Goal: Answer question/provide support

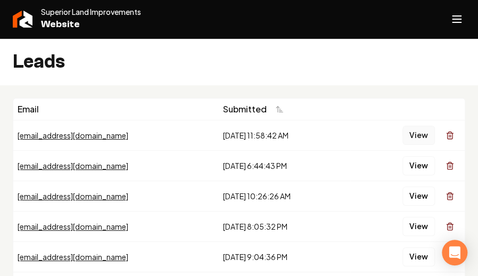
click at [412, 137] on button "View" at bounding box center [419, 135] width 32 height 19
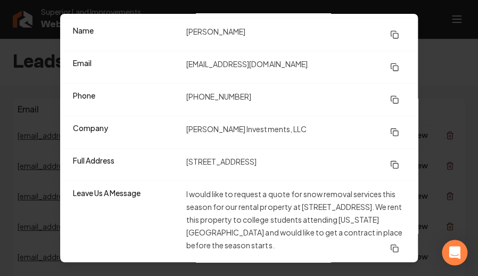
scroll to position [53, 0]
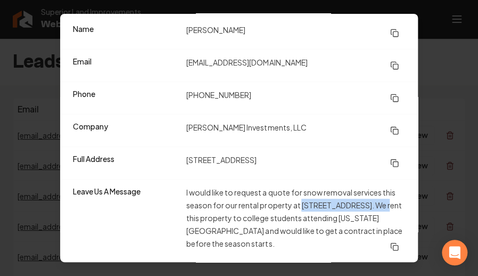
drag, startPoint x: 299, startPoint y: 204, endPoint x: 372, endPoint y: 201, distance: 73.6
click at [372, 201] on dd "I would like to request a quote for snow removal services this season for our r…" at bounding box center [295, 221] width 219 height 70
copy dd "[STREET_ADDRESS]"
drag, startPoint x: 256, startPoint y: 29, endPoint x: 184, endPoint y: 29, distance: 71.9
click at [186, 29] on dd "[PERSON_NAME]" at bounding box center [295, 32] width 219 height 19
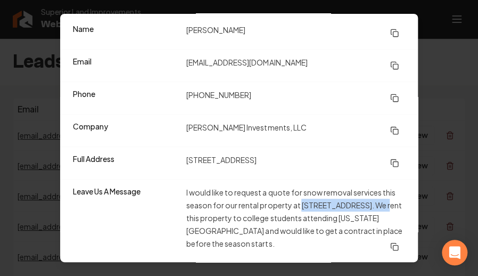
copy dd "[PERSON_NAME]"
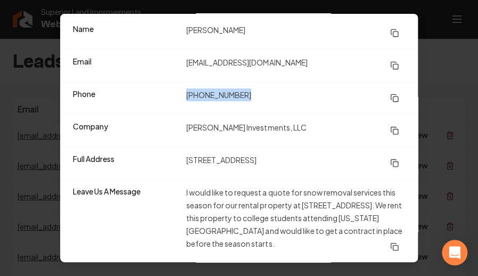
drag, startPoint x: 247, startPoint y: 95, endPoint x: 184, endPoint y: 97, distance: 62.9
click at [186, 97] on dd "[PHONE_NUMBER]" at bounding box center [295, 97] width 219 height 19
copy dd "[PHONE_NUMBER]"
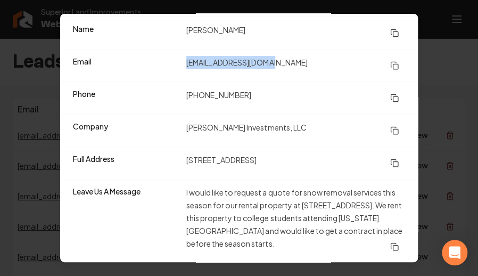
drag, startPoint x: 275, startPoint y: 63, endPoint x: 179, endPoint y: 70, distance: 96.1
click at [179, 70] on div "Email [EMAIL_ADDRESS][DOMAIN_NAME]" at bounding box center [239, 65] width 358 height 32
copy div "karikakes@comcast.net"
click at [323, 51] on div "Email karikakes@comcast.net" at bounding box center [239, 65] width 358 height 32
